Goal: Transaction & Acquisition: Purchase product/service

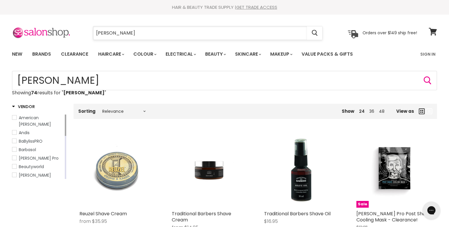
drag, startPoint x: 133, startPoint y: 31, endPoint x: 76, endPoint y: 36, distance: 57.1
click at [93, 36] on input "bhave" at bounding box center [200, 32] width 214 height 13
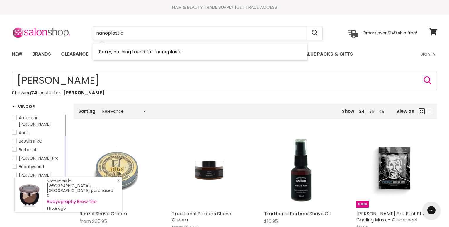
type input "nanoplastia"
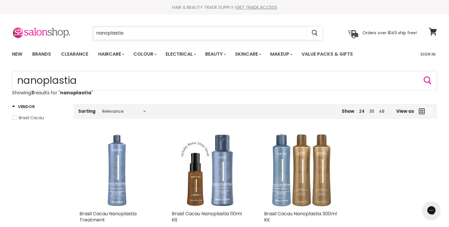
drag, startPoint x: 160, startPoint y: 32, endPoint x: 91, endPoint y: 30, distance: 69.5
click at [93, 30] on input "nanoplastia" at bounding box center [200, 32] width 214 height 13
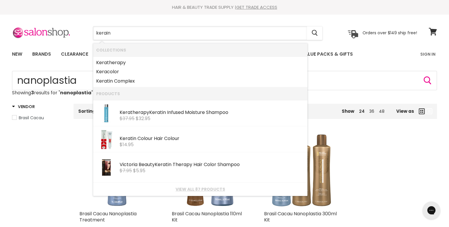
type input "kerain"
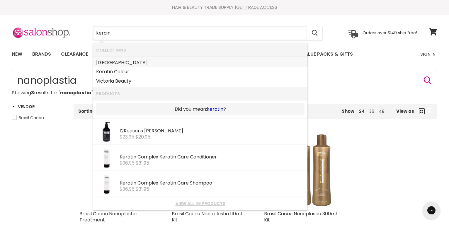
click at [119, 67] on link "[GEOGRAPHIC_DATA]" at bounding box center [200, 62] width 208 height 9
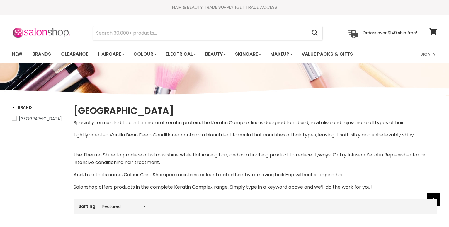
select select "manual"
click at [159, 38] on input "Search" at bounding box center [200, 32] width 214 height 13
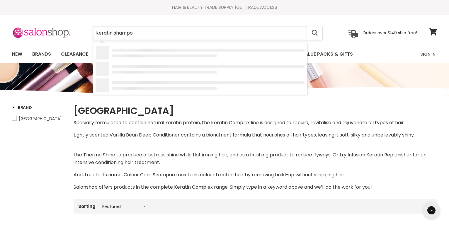
type input "keratin shampoo"
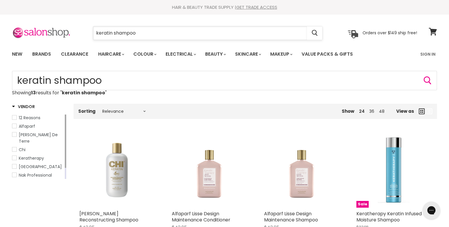
drag, startPoint x: 149, startPoint y: 35, endPoint x: 48, endPoint y: 34, distance: 100.9
click at [93, 34] on input "keratin shampoo" at bounding box center [200, 32] width 214 height 13
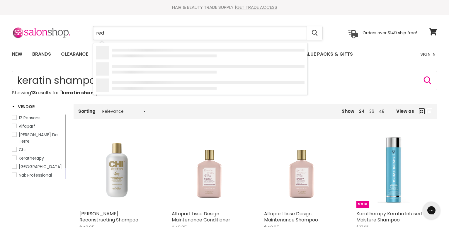
type input "redk"
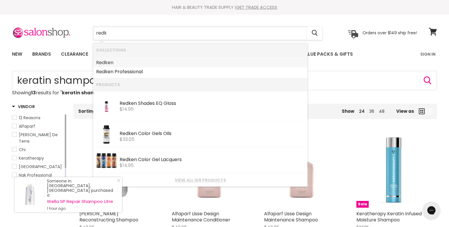
click at [109, 62] on link "Redk en" at bounding box center [200, 62] width 208 height 9
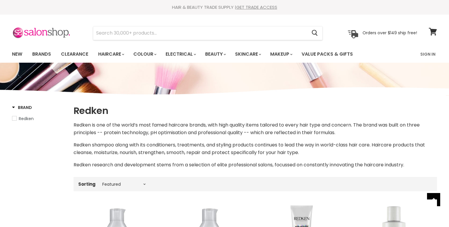
select select "manual"
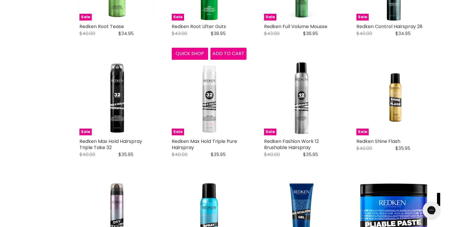
scroll to position [1375, 0]
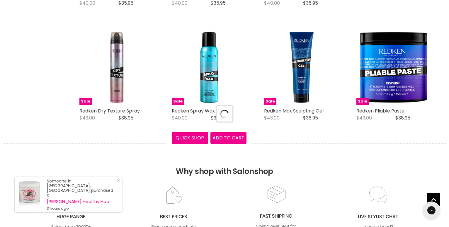
select select "manual"
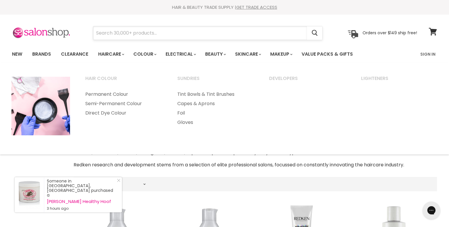
click at [154, 29] on input "Search" at bounding box center [200, 32] width 214 height 13
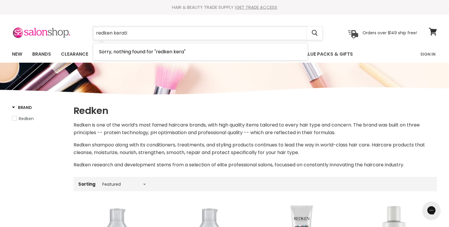
type input "redken keratin"
